Goal: Transaction & Acquisition: Purchase product/service

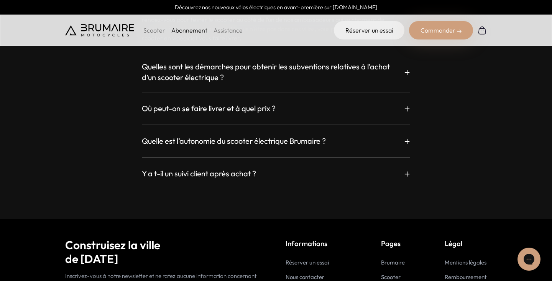
click at [154, 30] on p "Scooter" at bounding box center [154, 30] width 22 height 9
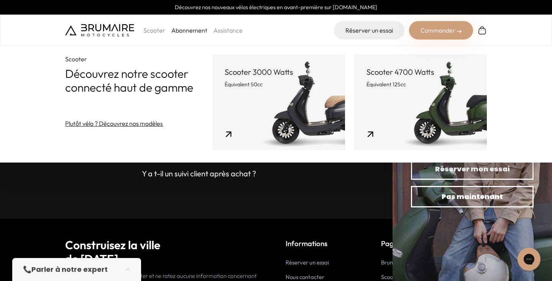
click at [415, 93] on link "Scooter 4700 Watts Équivalent 125cc" at bounding box center [420, 102] width 133 height 96
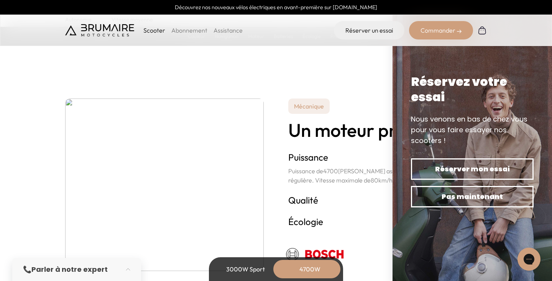
scroll to position [1389, 0]
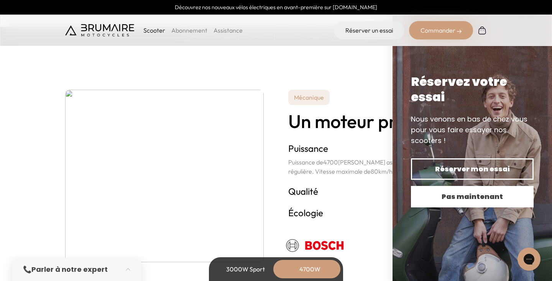
click at [476, 202] on button "Pas maintenant" at bounding box center [472, 196] width 123 height 21
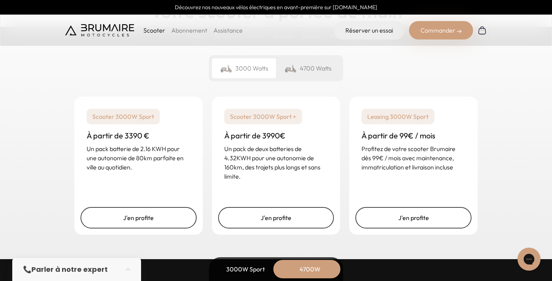
scroll to position [1941, 0]
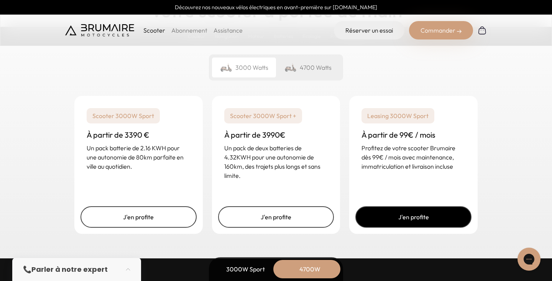
click at [419, 214] on link "J'en profite" at bounding box center [414, 216] width 116 height 21
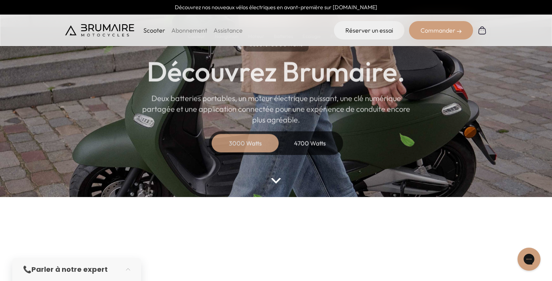
click at [316, 151] on div "4700 Watts" at bounding box center [309, 143] width 61 height 18
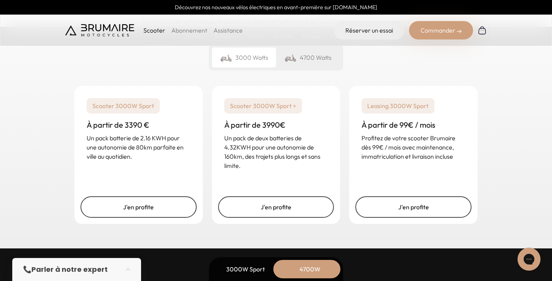
scroll to position [1939, 0]
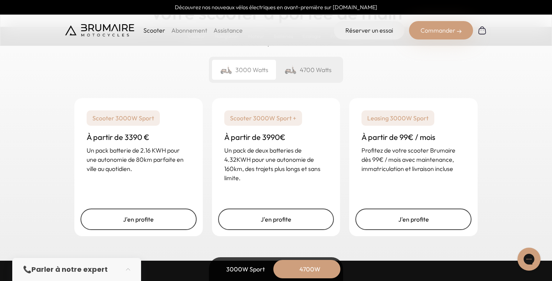
click at [308, 67] on div "4700 Watts" at bounding box center [308, 70] width 64 height 20
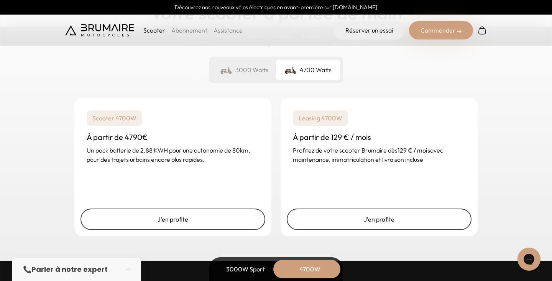
click at [240, 71] on div "3000 Watts" at bounding box center [244, 70] width 64 height 20
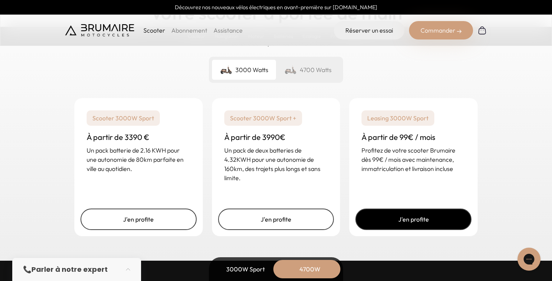
click at [392, 216] on link "J'en profite" at bounding box center [414, 219] width 116 height 21
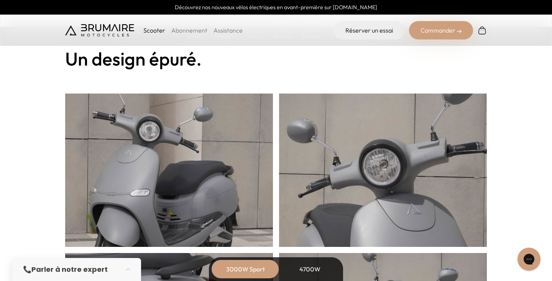
scroll to position [397, 0]
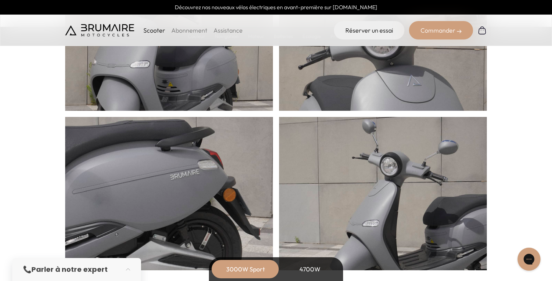
click at [436, 33] on div "Commander" at bounding box center [441, 30] width 64 height 18
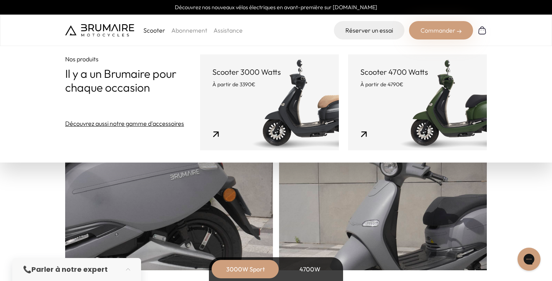
click at [303, 104] on link "Scooter 3000 Watts À partir de 3390€" at bounding box center [269, 102] width 139 height 96
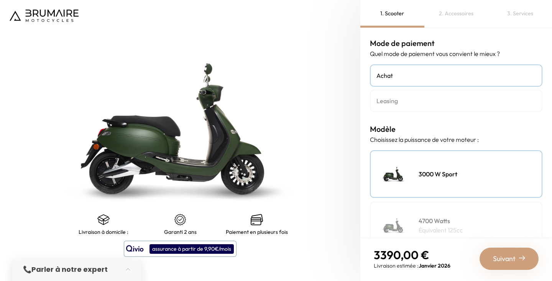
click at [418, 97] on h4 "Leasing" at bounding box center [457, 100] width 160 height 9
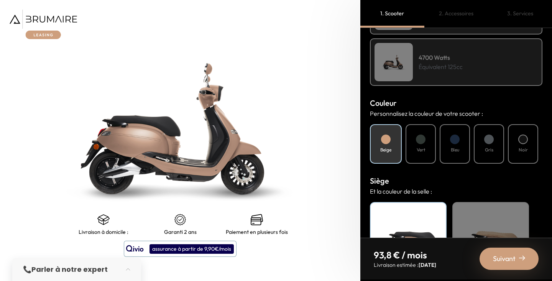
scroll to position [285, 0]
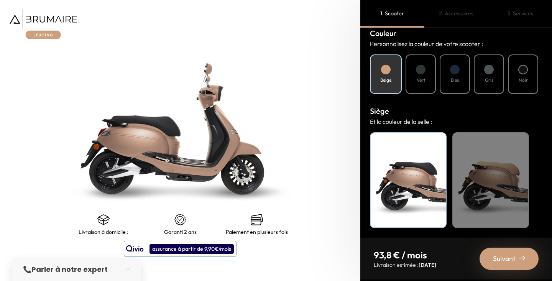
click at [504, 262] on span "Suivant" at bounding box center [504, 259] width 23 height 11
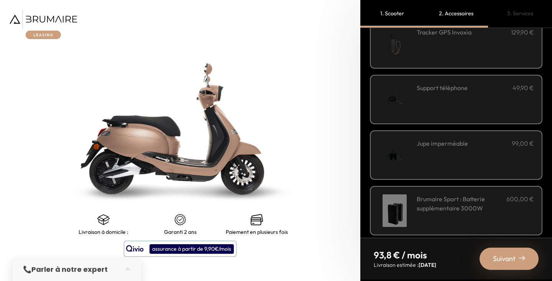
scroll to position [275, 0]
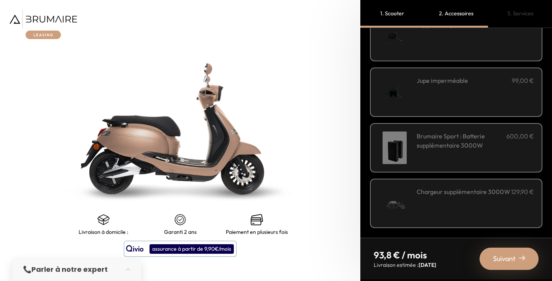
click at [499, 261] on span "Suivant" at bounding box center [504, 259] width 23 height 11
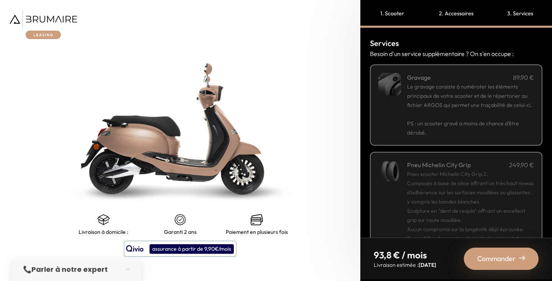
click at [493, 257] on span "Commander" at bounding box center [496, 259] width 38 height 11
